Goal: Check status: Check status

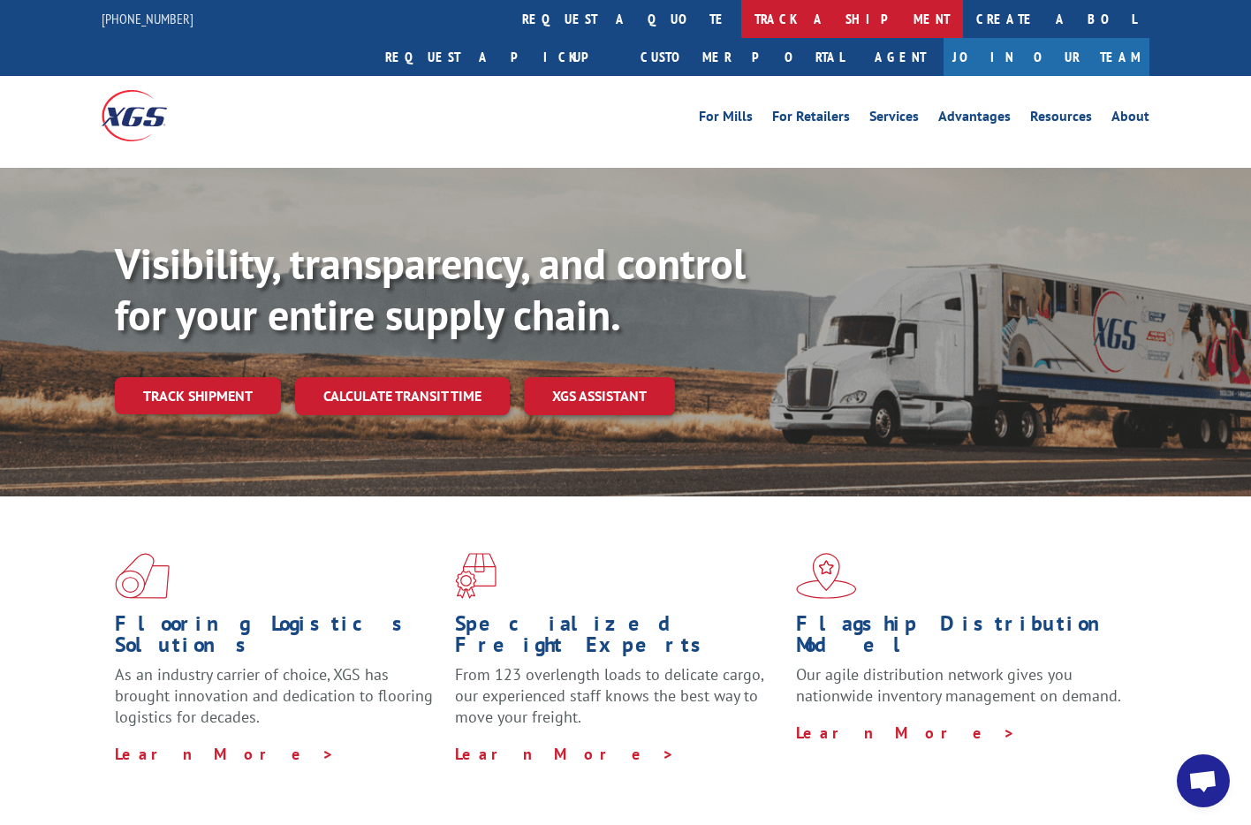
click at [742, 13] on link "track a shipment" at bounding box center [853, 19] width 222 height 38
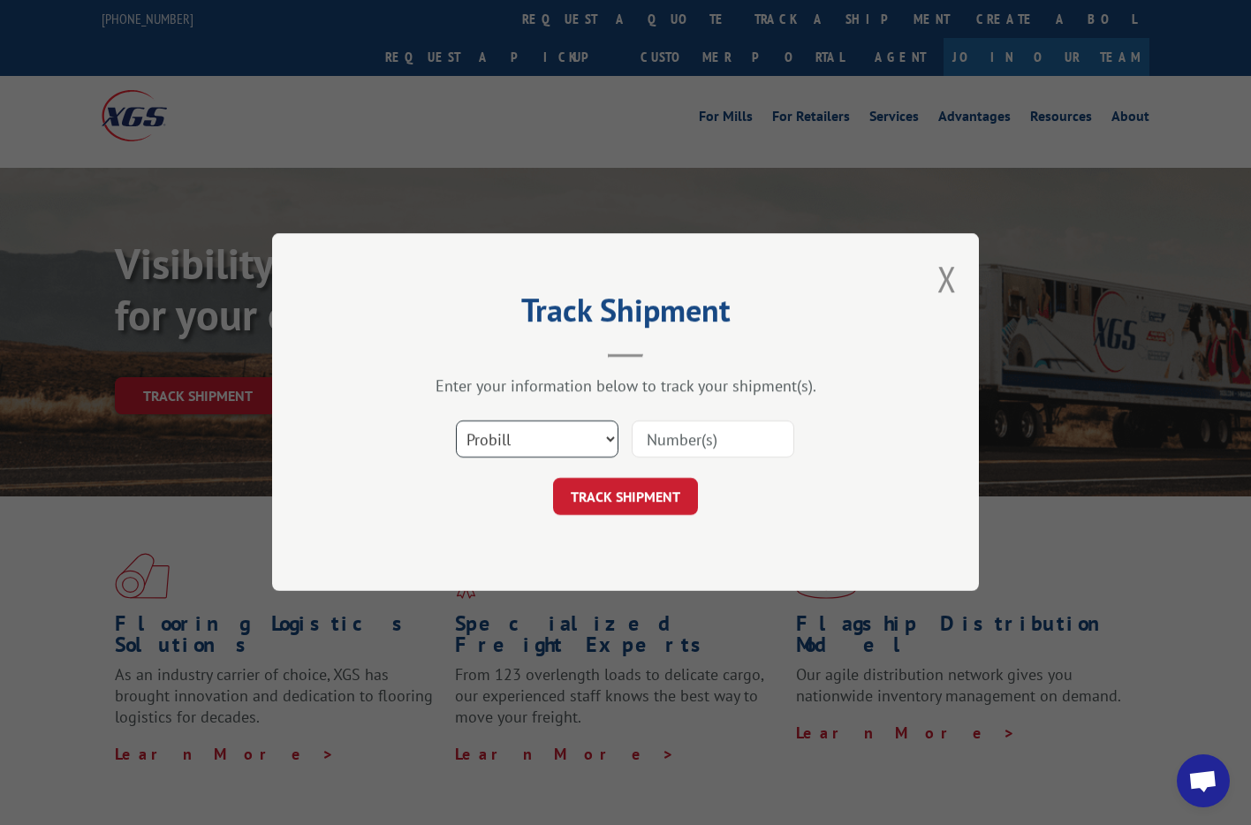
select select "bol"
click at [680, 431] on input at bounding box center [713, 440] width 163 height 37
paste input "742627"
type input "742627"
click at [652, 503] on button "TRACK SHIPMENT" at bounding box center [625, 497] width 145 height 37
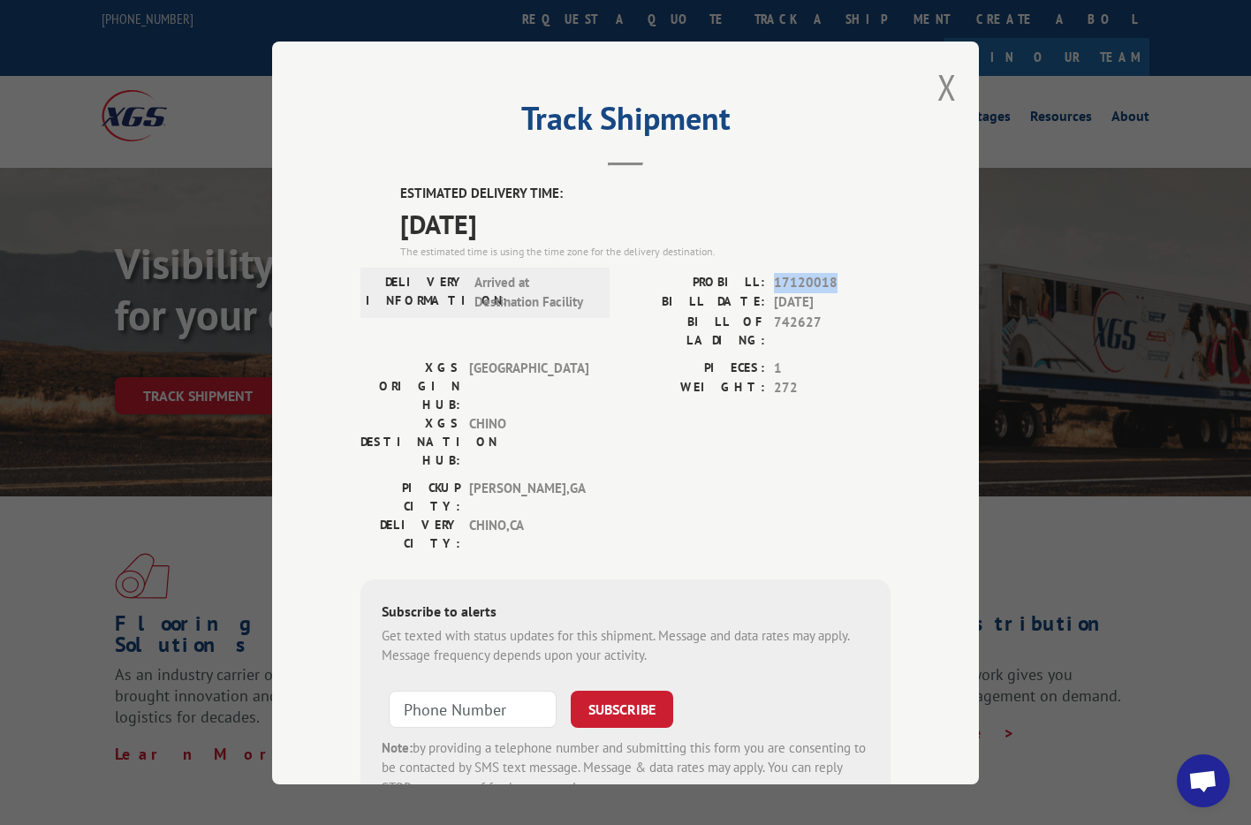
drag, startPoint x: 833, startPoint y: 282, endPoint x: 774, endPoint y: 282, distance: 58.3
click at [773, 282] on div "PROBILL: 17120018" at bounding box center [758, 282] width 265 height 20
copy span "17120018"
drag, startPoint x: 822, startPoint y: 317, endPoint x: 772, endPoint y: 320, distance: 50.4
click at [772, 320] on div "BILL OF LADING: 742627" at bounding box center [758, 330] width 265 height 37
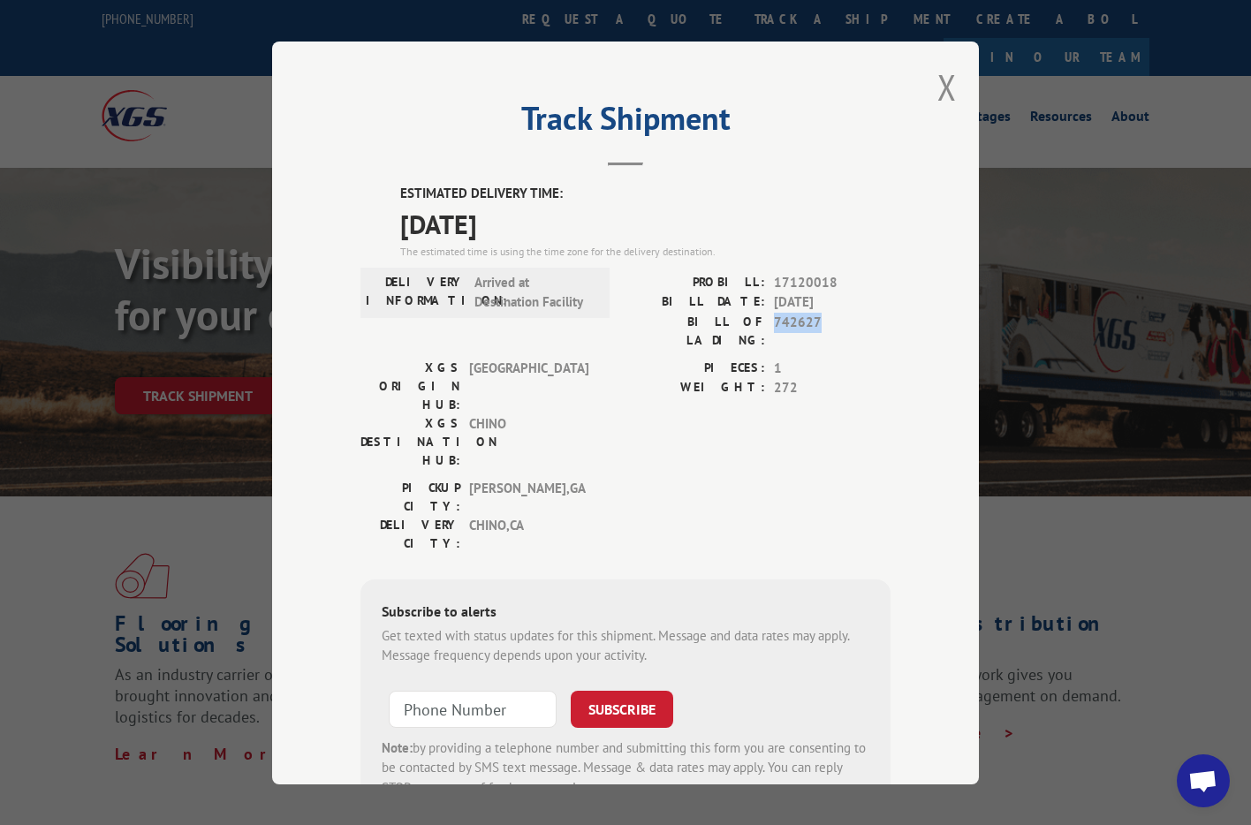
copy span "742627"
click at [944, 77] on button "Close modal" at bounding box center [947, 87] width 19 height 47
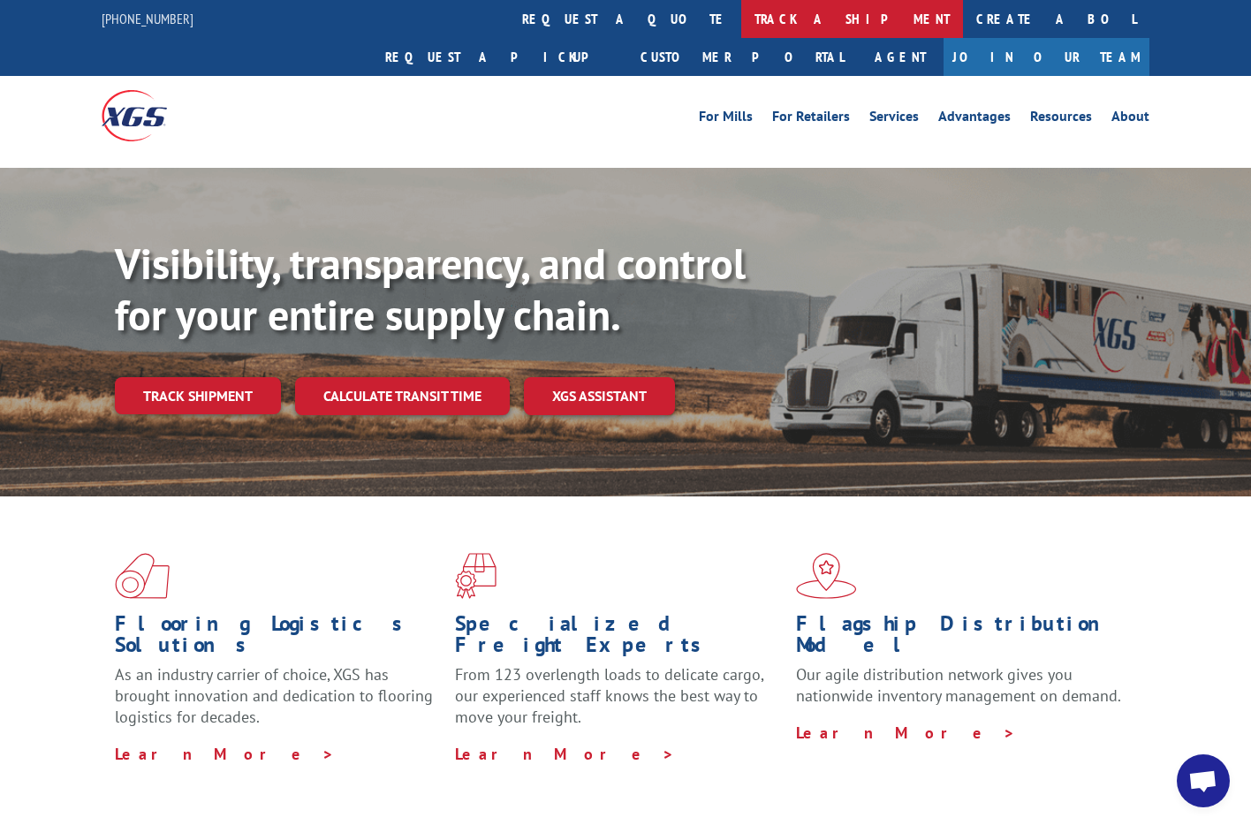
click at [742, 10] on link "track a shipment" at bounding box center [853, 19] width 222 height 38
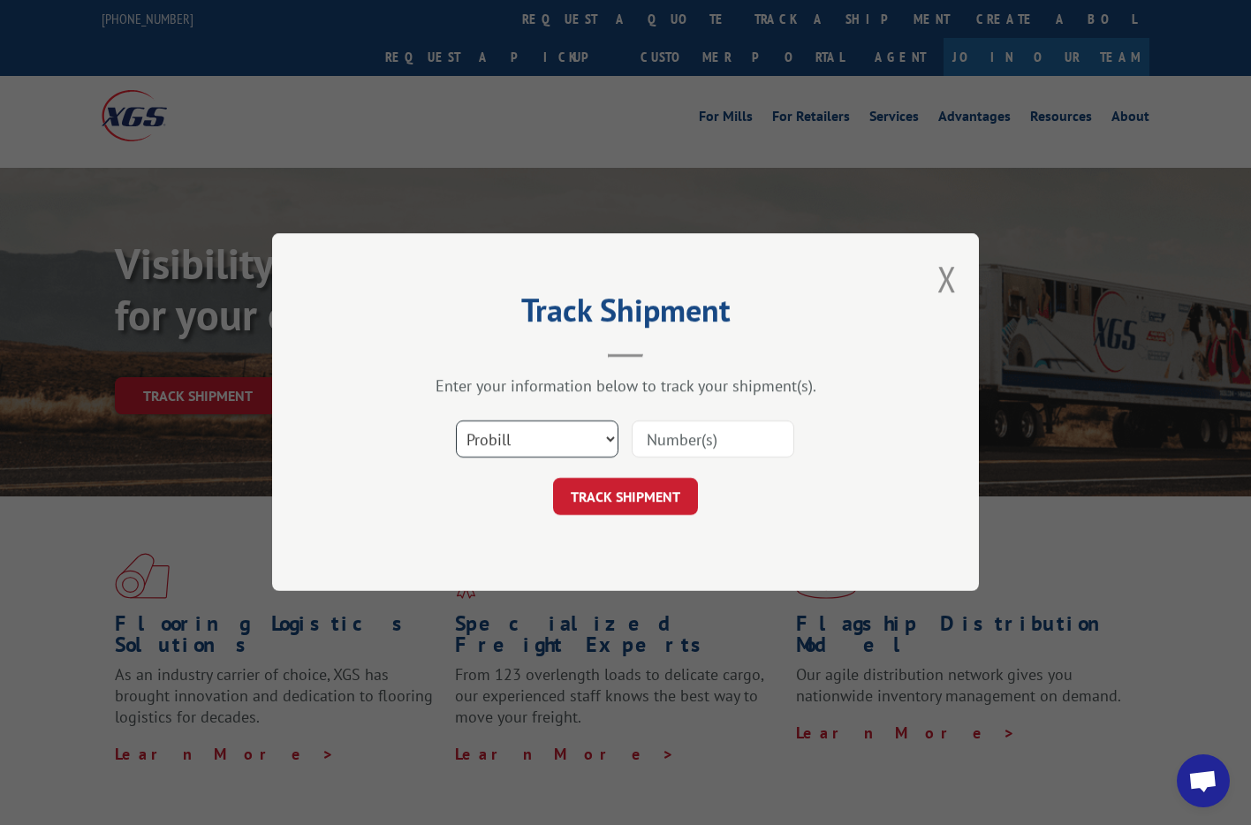
select select "bol"
click at [656, 436] on input at bounding box center [713, 440] width 163 height 37
paste input "743104"
type input "743104"
click at [645, 499] on button "TRACK SHIPMENT" at bounding box center [625, 497] width 145 height 37
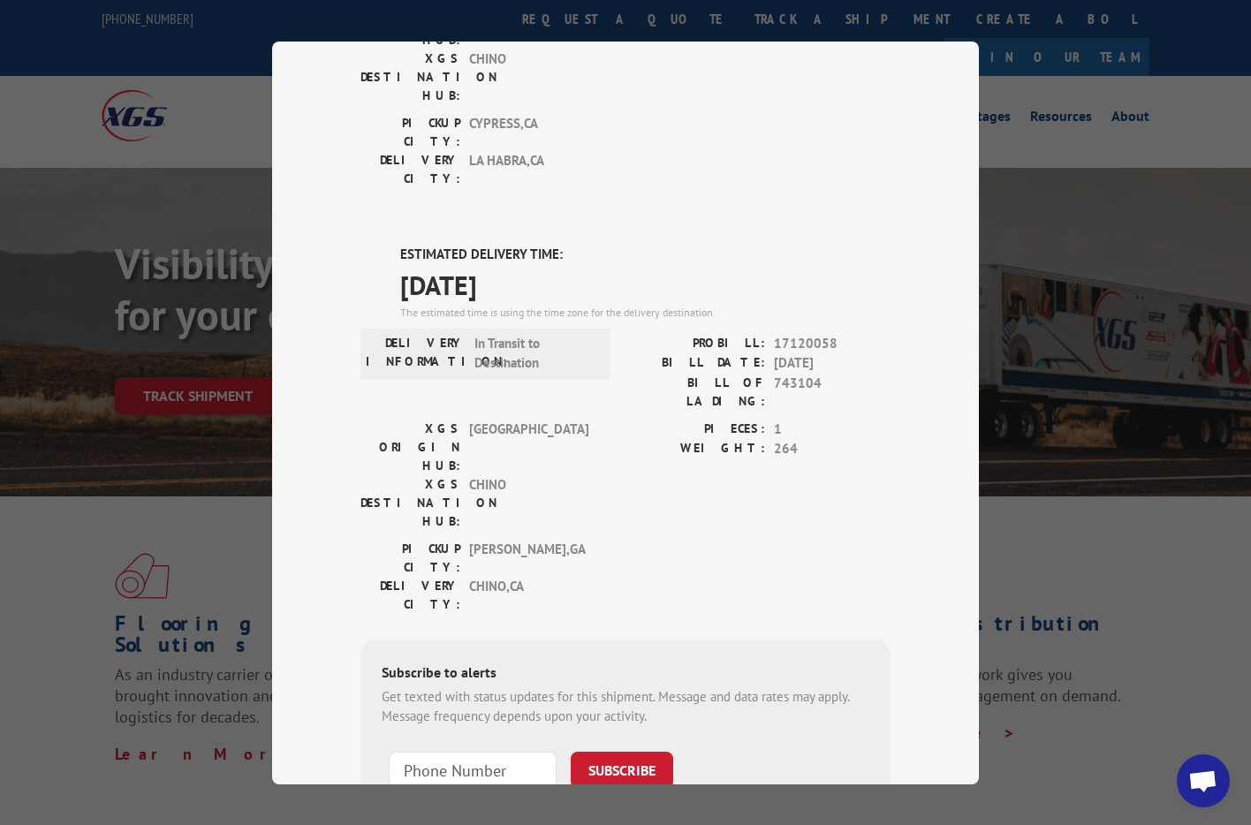
scroll to position [328, 0]
